Goal: Ask a question

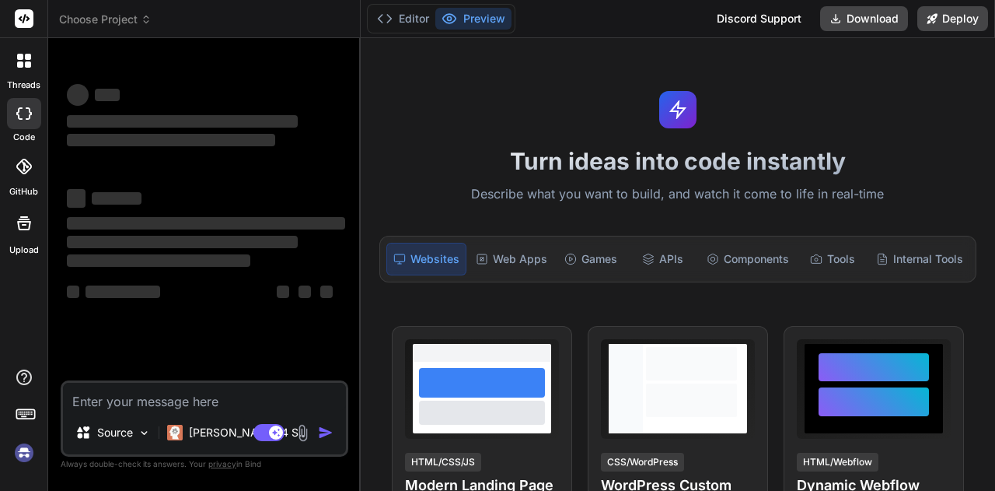
click at [218, 397] on textarea at bounding box center [204, 397] width 283 height 28
type textarea "x"
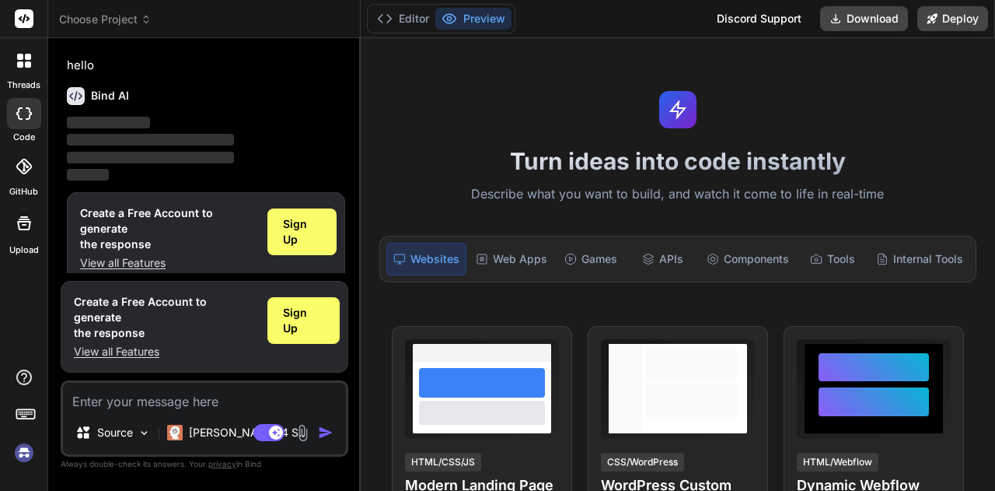
type textarea "how to do call external api in fastapi"
type textarea "x"
type textarea "how to do call external api in fastapi"
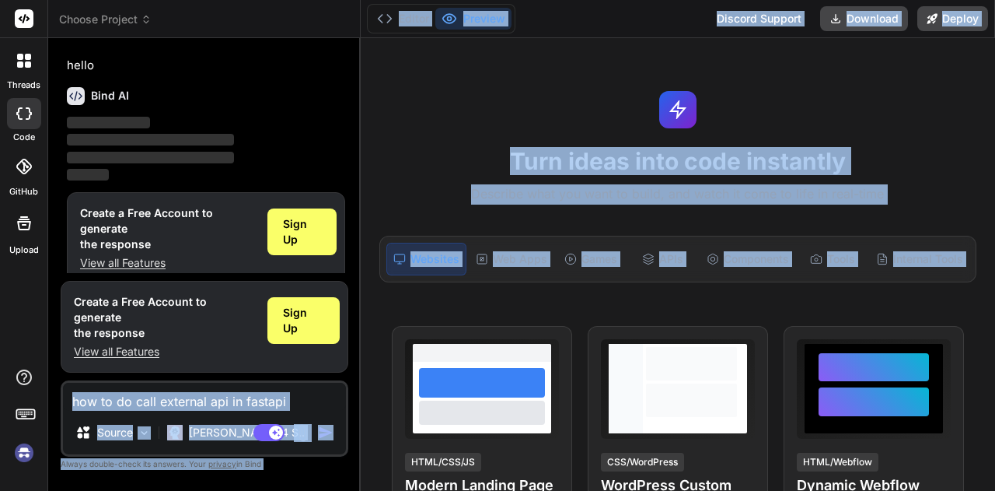
drag, startPoint x: 358, startPoint y: 348, endPoint x: 375, endPoint y: 348, distance: 17.1
click at [375, 348] on div "Choose Project Created with Pixso. Bind AI Web Search Created with Pixso. Code …" at bounding box center [521, 245] width 947 height 491
click at [417, 144] on div "Turn ideas into code instantly Describe what you want to build, and watch it co…" at bounding box center [678, 264] width 635 height 453
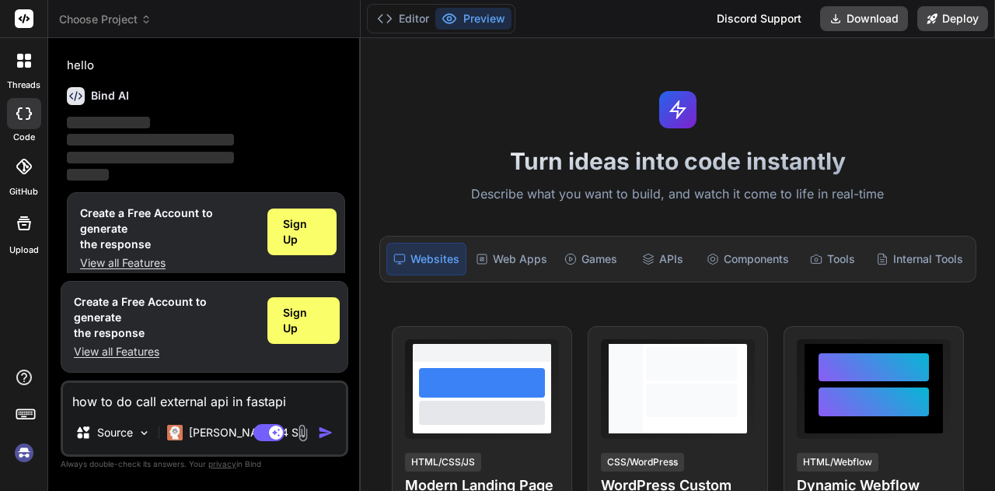
scroll to position [12, 0]
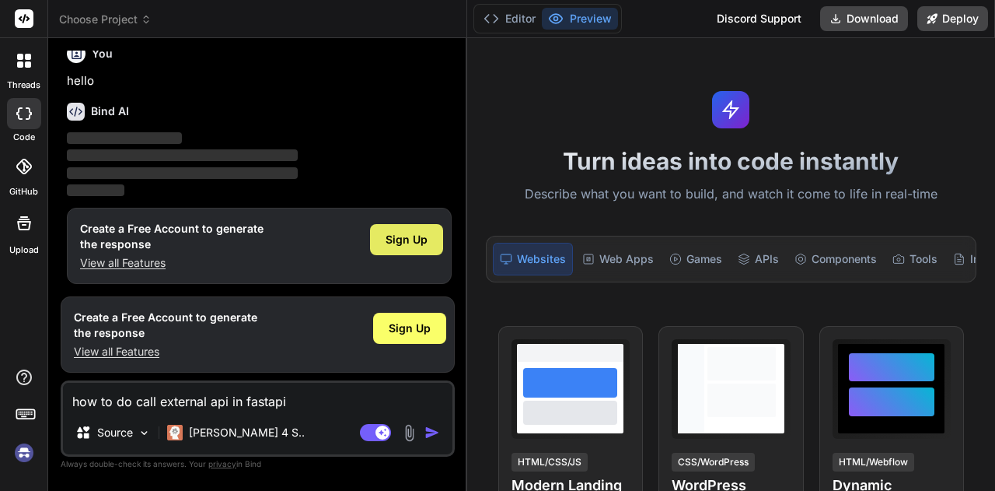
type textarea "x"
drag, startPoint x: 359, startPoint y: 184, endPoint x: 442, endPoint y: 227, distance: 93.6
click at [442, 227] on div "Bind AI Web Search Created with Pixso. Code Generator You hello Bind AI ‌ ‌ ‌ ‌…" at bounding box center [257, 264] width 419 height 453
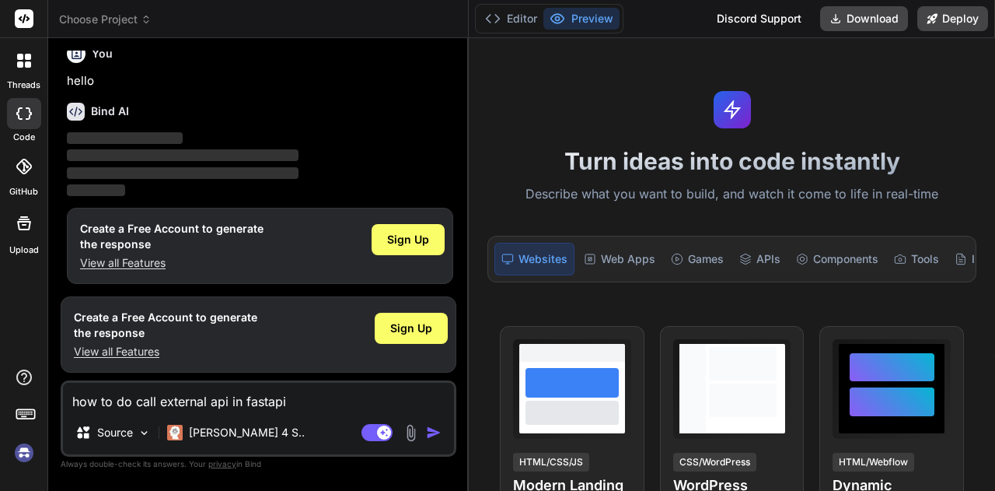
scroll to position [0, 0]
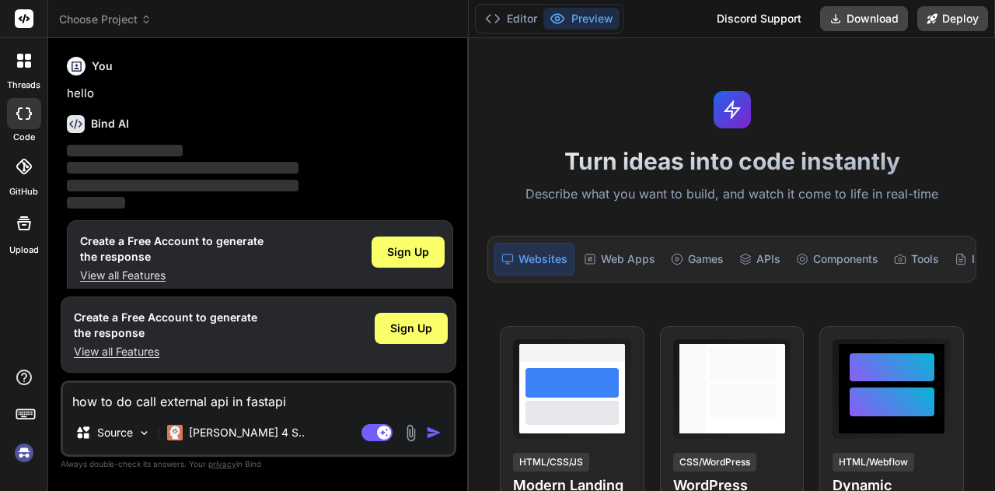
click at [428, 429] on img "button" at bounding box center [434, 433] width 16 height 16
